Goal: Transaction & Acquisition: Purchase product/service

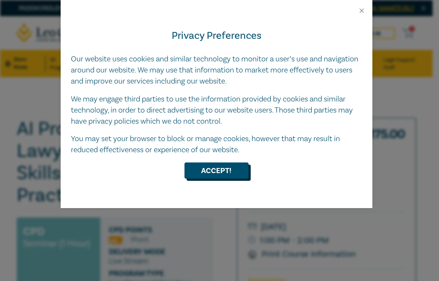
click at [215, 168] on button "Accept!" at bounding box center [216, 171] width 64 height 16
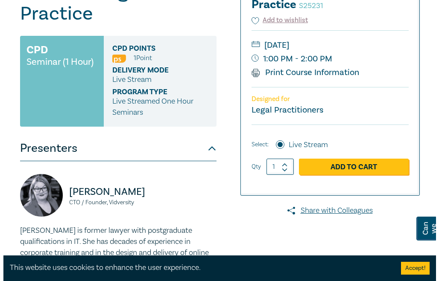
scroll to position [256, 0]
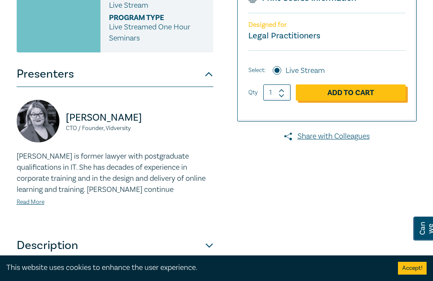
click at [355, 101] on link "Add to Cart" at bounding box center [351, 93] width 110 height 16
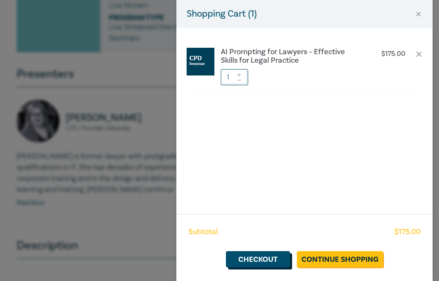
click at [263, 260] on link "Checkout" at bounding box center [258, 260] width 64 height 16
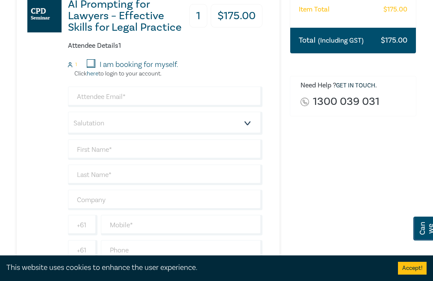
scroll to position [214, 0]
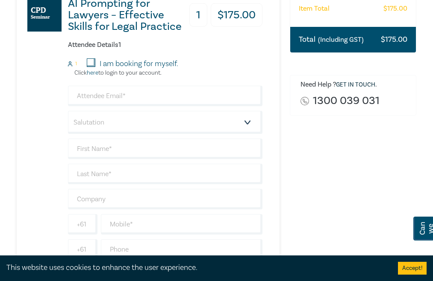
click at [90, 67] on input "I am booking for myself." at bounding box center [91, 63] width 9 height 9
checkbox input "true"
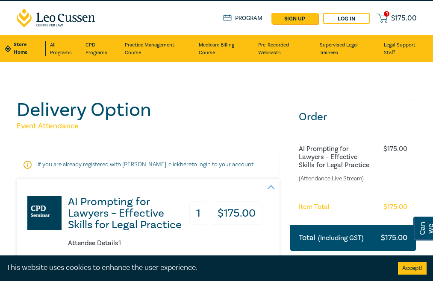
scroll to position [0, 0]
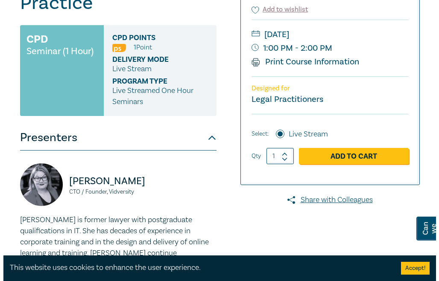
scroll to position [214, 0]
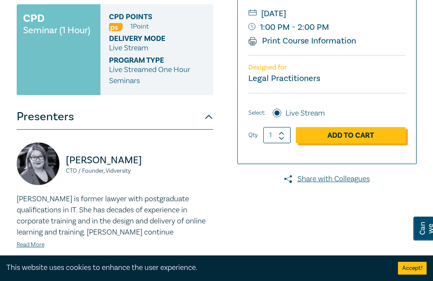
click at [333, 143] on link "Add to Cart" at bounding box center [351, 135] width 110 height 16
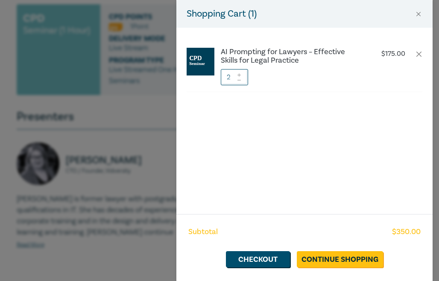
click at [240, 79] on icon at bounding box center [239, 80] width 6 height 3
click at [360, 259] on link "Continue Shopping" at bounding box center [340, 260] width 86 height 16
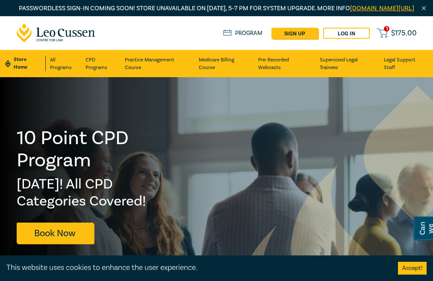
click at [406, 37] on span "$ 175.00" at bounding box center [404, 33] width 26 height 8
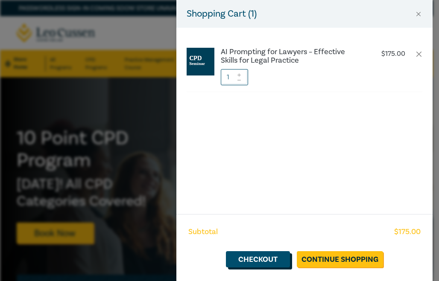
click at [269, 264] on link "Checkout" at bounding box center [258, 260] width 64 height 16
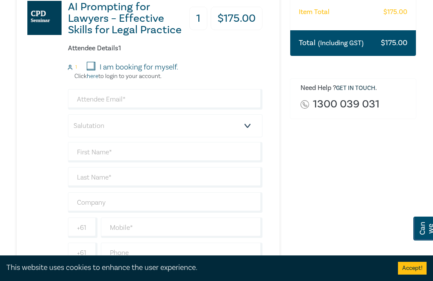
scroll to position [214, 0]
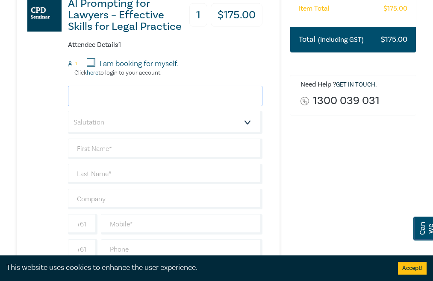
click at [105, 106] on input "email" at bounding box center [165, 96] width 195 height 20
type input "[EMAIL_ADDRESS][DOMAIN_NAME]"
type input "Aliya"
type input "Cook"
click at [170, 133] on select "Salutation Mr. Mrs. Ms. Miss Dr. Prof. Other" at bounding box center [165, 122] width 195 height 23
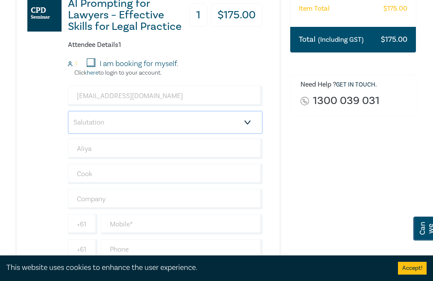
select select "Ms."
click at [68, 120] on select "Salutation Mr. Mrs. Ms. Miss Dr. Prof. Other" at bounding box center [165, 122] width 195 height 23
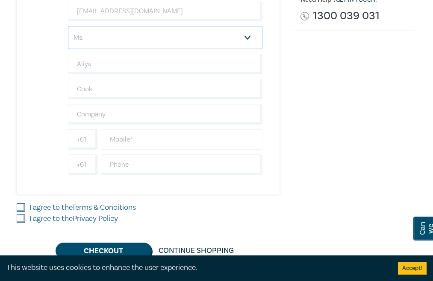
scroll to position [299, 0]
click at [100, 124] on input "text" at bounding box center [165, 114] width 195 height 20
type input "[PERSON_NAME]"
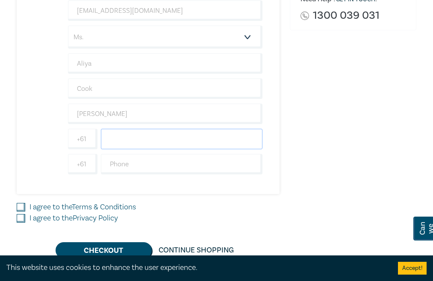
click at [125, 148] on input "text" at bounding box center [182, 139] width 162 height 20
type input "0499246216"
click at [22, 212] on input "I agree to the Terms & Conditions" at bounding box center [21, 207] width 9 height 9
checkbox input "true"
click at [21, 223] on input "I agree to the Privacy Policy" at bounding box center [21, 218] width 9 height 9
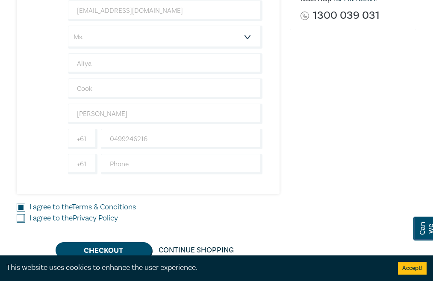
checkbox input "true"
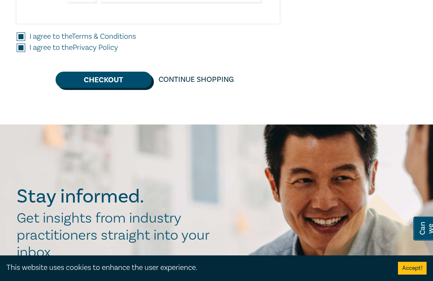
click at [118, 88] on button "Checkout" at bounding box center [104, 80] width 96 height 16
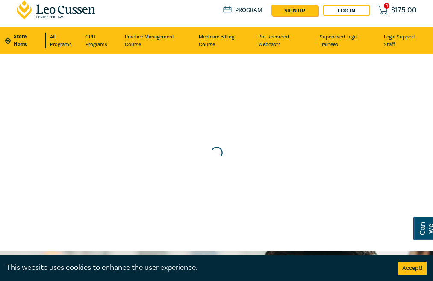
scroll to position [0, 0]
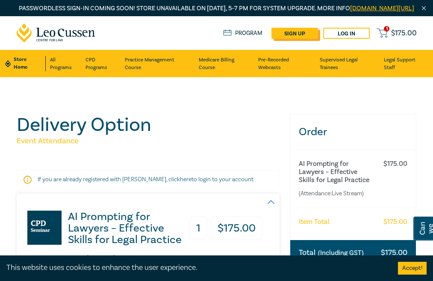
click at [301, 39] on link "sign up" at bounding box center [294, 33] width 47 height 11
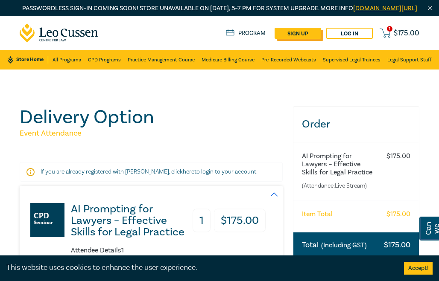
select select "AU"
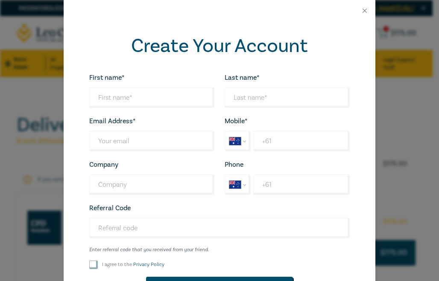
click at [121, 88] on div "First name* Looks good!" at bounding box center [151, 90] width 135 height 36
click at [121, 97] on input "First name*" at bounding box center [151, 98] width 125 height 20
type input "Aliya"
type input "Cook"
type input "[EMAIL_ADDRESS][DOMAIN_NAME]"
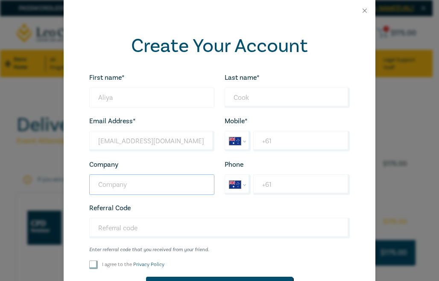
type input "[PERSON_NAME]"
click at [283, 144] on input "+61" at bounding box center [301, 141] width 97 height 20
type input "+61 499 246 216"
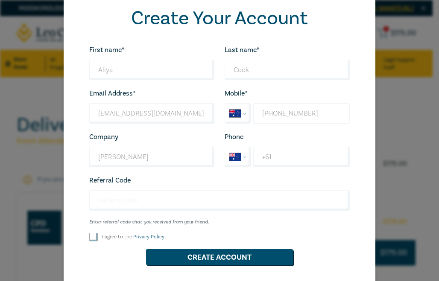
scroll to position [43, 0]
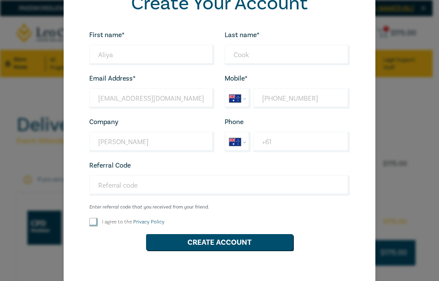
click at [89, 222] on input "I agree to the Privacy Policy" at bounding box center [93, 222] width 9 height 9
checkbox input "true"
click at [208, 240] on button "Create Account" at bounding box center [219, 242] width 147 height 16
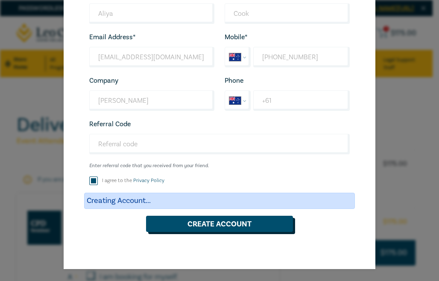
scroll to position [0, 0]
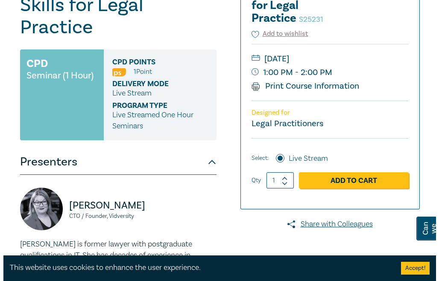
scroll to position [171, 0]
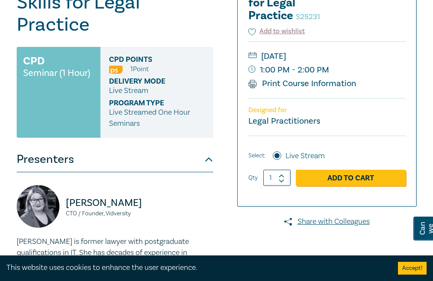
click at [401, 114] on p "Designed for" at bounding box center [326, 110] width 157 height 8
click at [343, 186] on link "Add to Cart" at bounding box center [351, 178] width 110 height 16
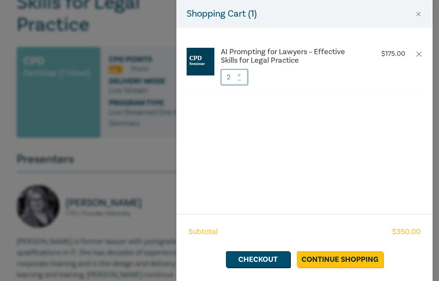
click at [238, 79] on icon at bounding box center [239, 80] width 6 height 3
click at [354, 261] on link "Continue Shopping" at bounding box center [340, 260] width 86 height 16
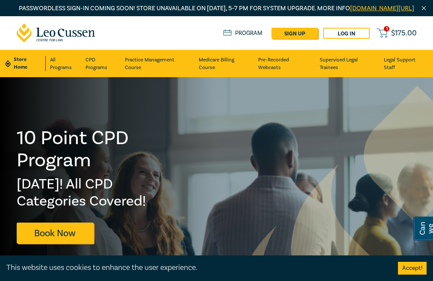
click at [408, 37] on span "$ 175.00" at bounding box center [404, 33] width 26 height 8
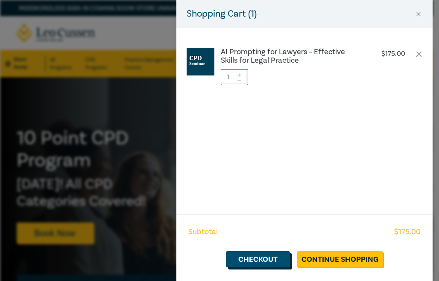
click at [241, 258] on link "Checkout" at bounding box center [258, 260] width 64 height 16
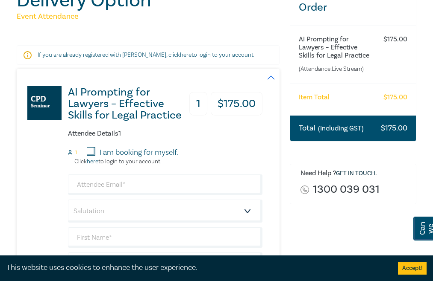
scroll to position [214, 0]
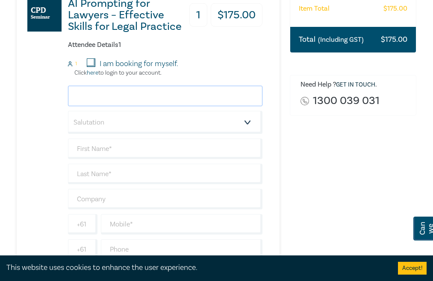
click at [131, 96] on input "email" at bounding box center [165, 96] width 195 height 20
type input "[EMAIL_ADDRESS][DOMAIN_NAME]"
type input "Aliya"
type input "Cook"
type input "[PERSON_NAME]"
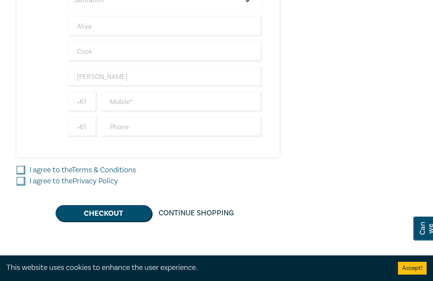
scroll to position [342, 0]
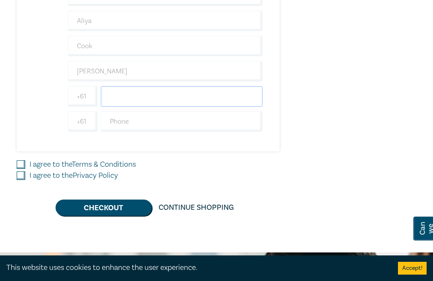
click at [137, 100] on input "text" at bounding box center [182, 96] width 162 height 20
type input "0499246216"
click at [22, 169] on input "I agree to the Terms & Conditions" at bounding box center [21, 165] width 9 height 9
checkbox input "true"
click at [19, 180] on input "I agree to the Privacy Policy" at bounding box center [21, 176] width 9 height 9
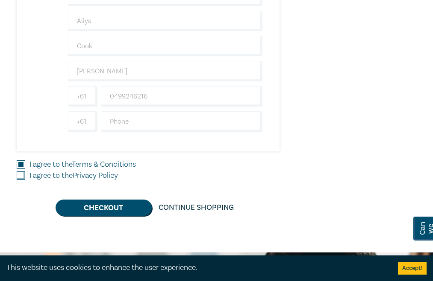
checkbox input "true"
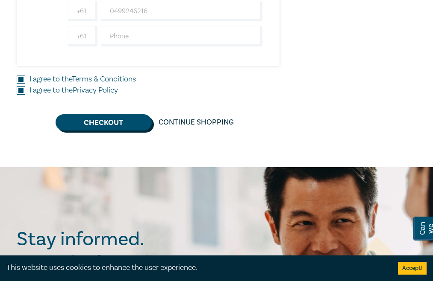
click at [110, 131] on button "Checkout" at bounding box center [104, 122] width 96 height 16
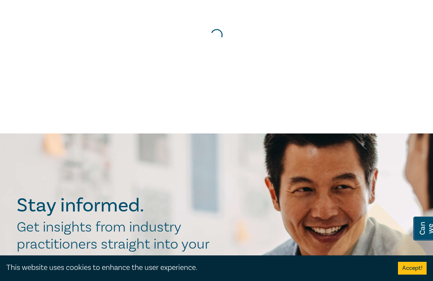
scroll to position [0, 0]
